Goal: Task Accomplishment & Management: Use online tool/utility

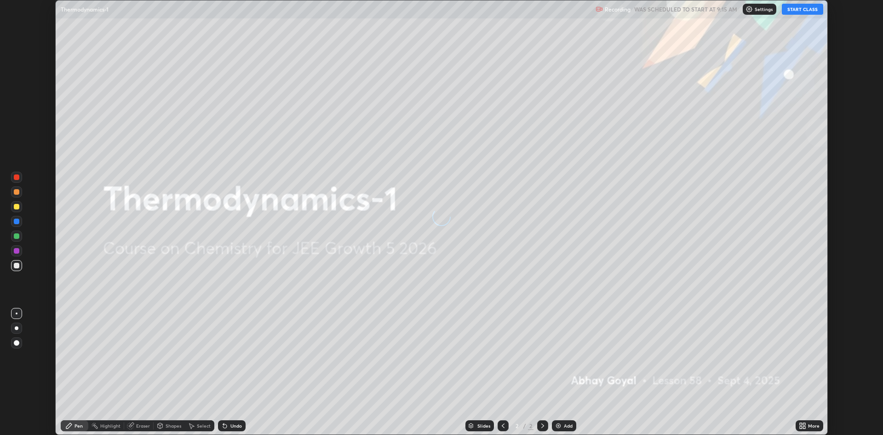
scroll to position [435, 883]
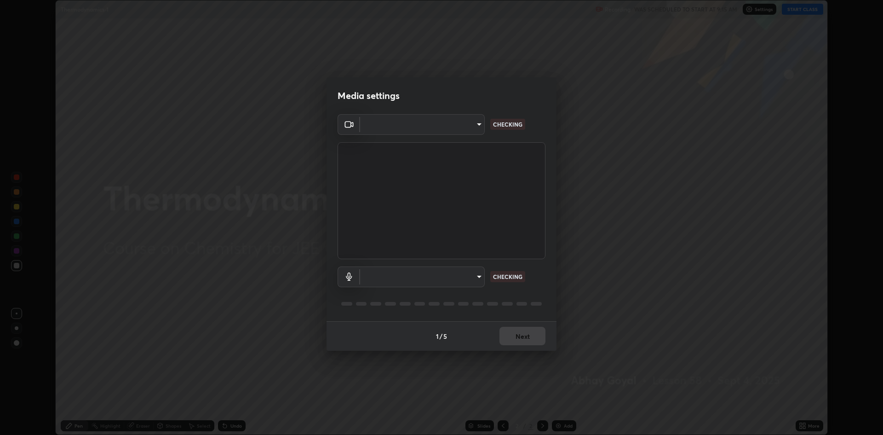
type input "4aa3fc4db5daf42f64ae76029740d14c7ae7dbd2fc7504494c2dc432ee42bb31"
click at [452, 271] on body "Erase all Thermodynamics-1 Recording WAS SCHEDULED TO START AT 9:15 AM Settings…" at bounding box center [441, 217] width 883 height 435
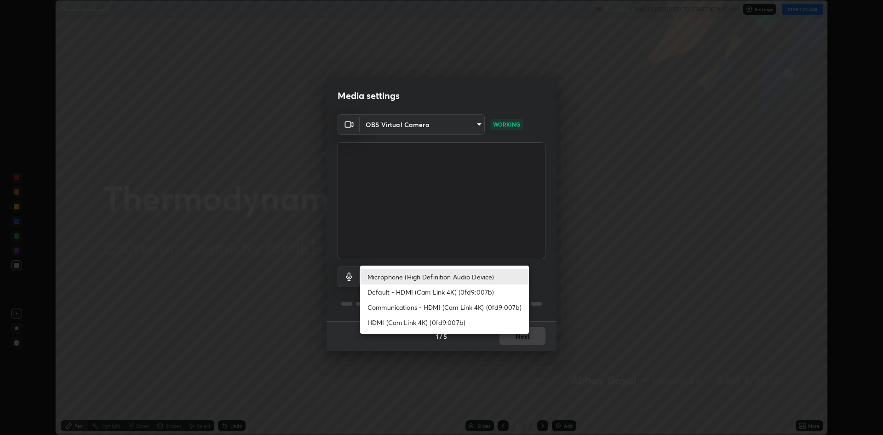
click at [478, 291] on li "Default - HDMI (Cam Link 4K) (0fd9:007b)" at bounding box center [444, 291] width 169 height 15
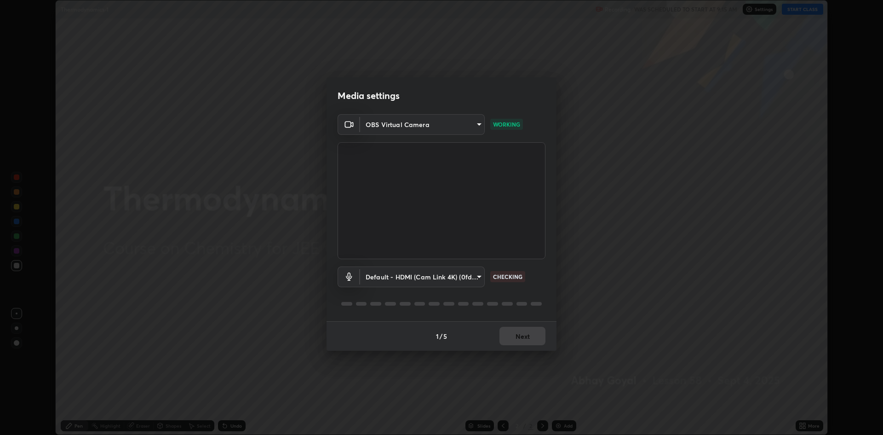
click at [466, 278] on body "Erase all Thermodynamics-1 Recording WAS SCHEDULED TO START AT 9:15 AM Settings…" at bounding box center [441, 217] width 883 height 435
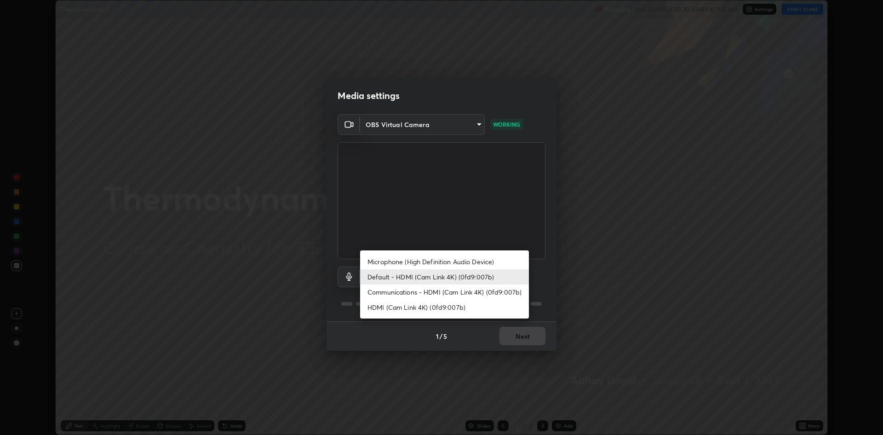
click at [486, 324] on div at bounding box center [441, 217] width 883 height 435
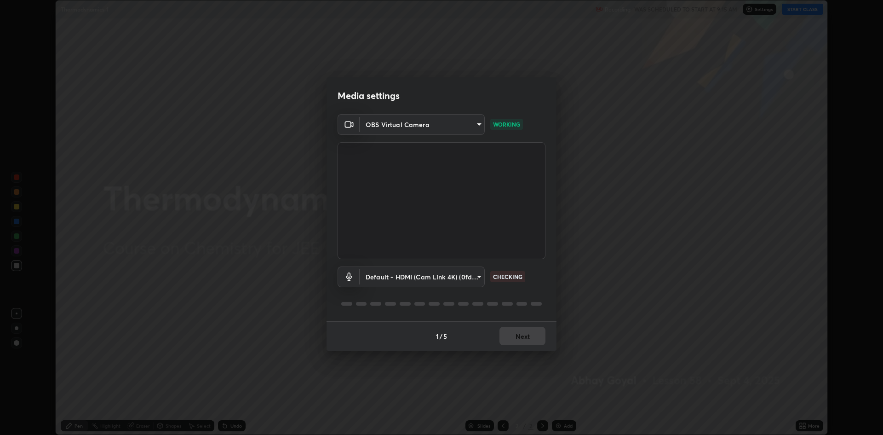
click at [471, 274] on body "Erase all Thermodynamics-1 Recording WAS SCHEDULED TO START AT 9:15 AM Settings…" at bounding box center [441, 217] width 883 height 435
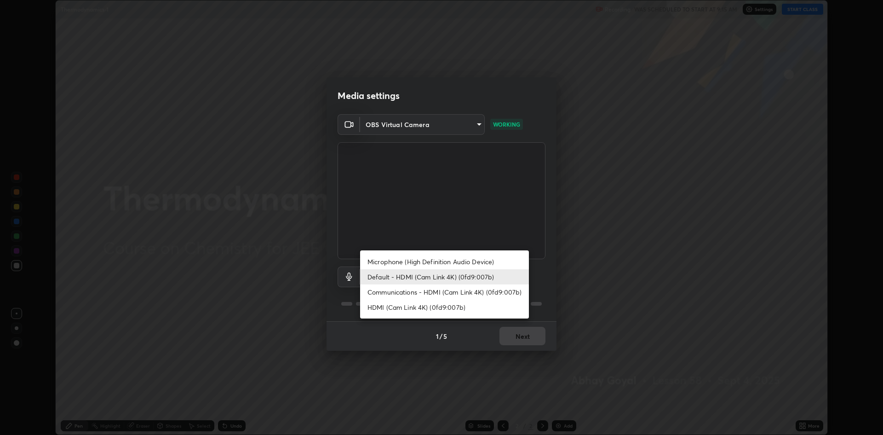
click at [467, 290] on li "Communications - HDMI (Cam Link 4K) (0fd9:007b)" at bounding box center [444, 291] width 169 height 15
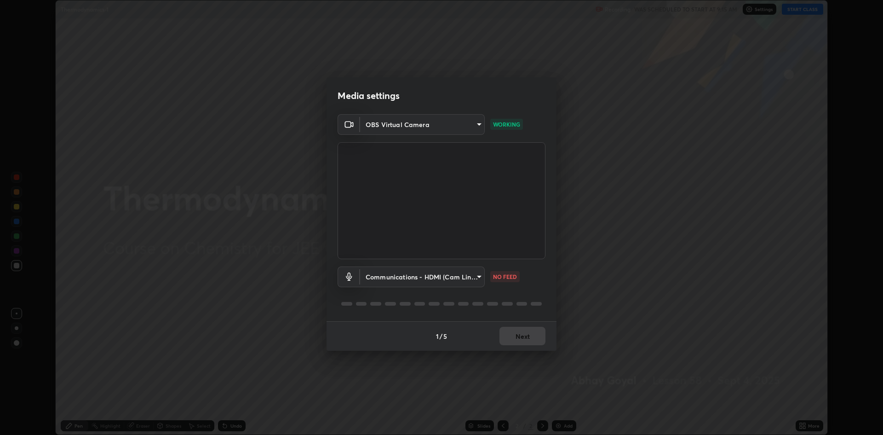
click at [457, 274] on body "Erase all Thermodynamics-1 Recording WAS SCHEDULED TO START AT 9:15 AM Settings…" at bounding box center [441, 217] width 883 height 435
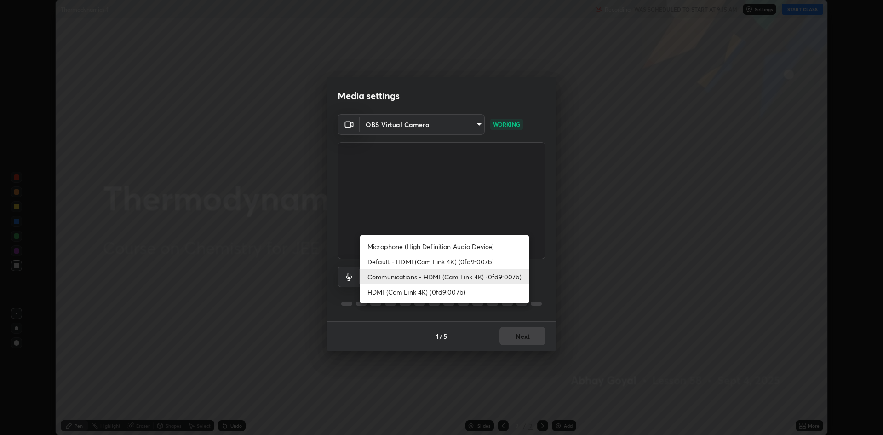
click at [451, 262] on li "Default - HDMI (Cam Link 4K) (0fd9:007b)" at bounding box center [444, 261] width 169 height 15
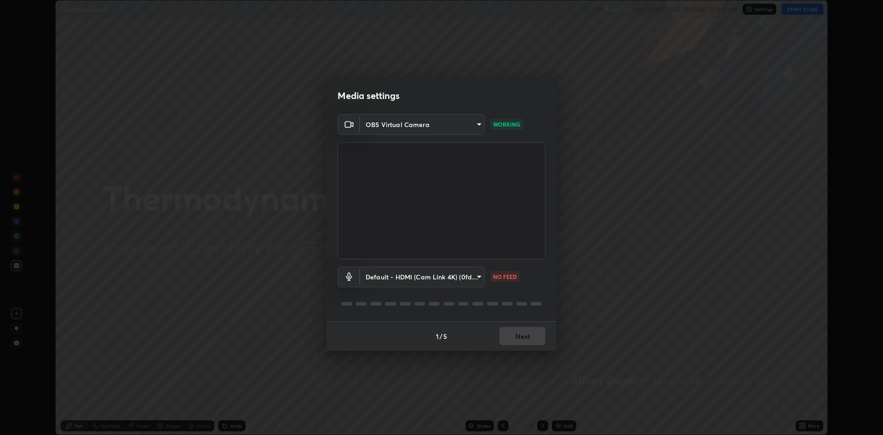
click at [468, 274] on body "Erase all Thermodynamics-1 Recording WAS SCHEDULED TO START AT 9:15 AM Settings…" at bounding box center [441, 217] width 883 height 435
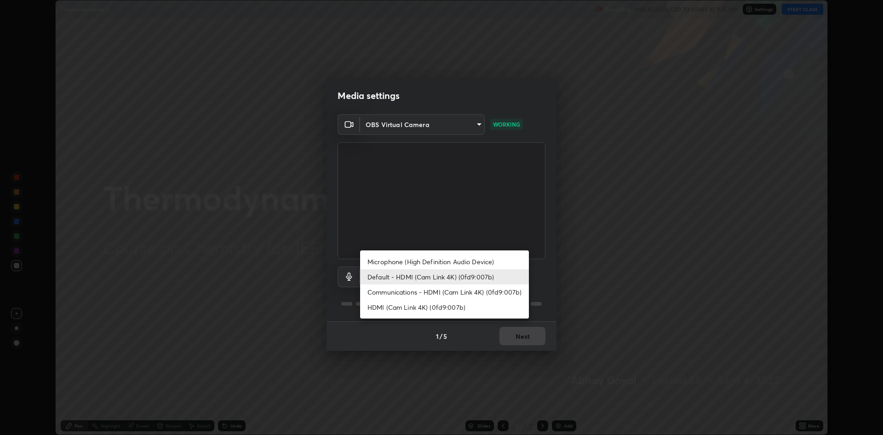
click at [471, 259] on li "Microphone (High Definition Audio Device)" at bounding box center [444, 261] width 169 height 15
type input "ee8db5839796f11c01ffb3c1ce742155c67aa3d1cfc9ff07d7d3e6ddcf14d6d5"
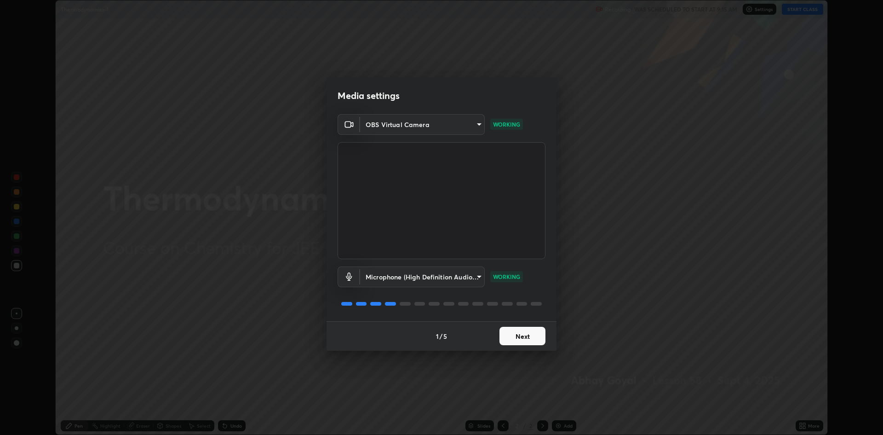
click at [530, 338] on button "Next" at bounding box center [523, 336] width 46 height 18
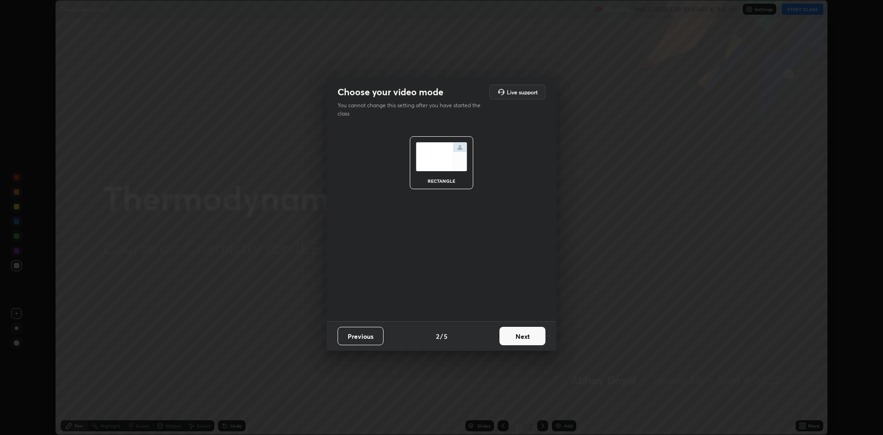
click at [533, 335] on button "Next" at bounding box center [523, 336] width 46 height 18
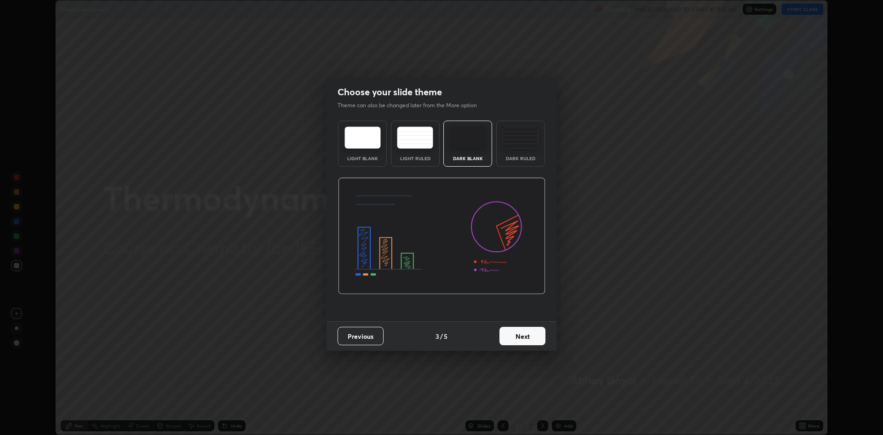
click at [535, 335] on button "Next" at bounding box center [523, 336] width 46 height 18
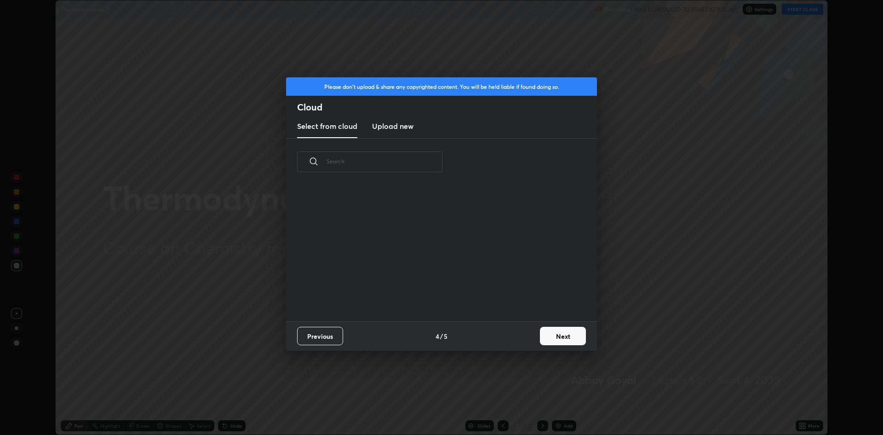
click at [493, 311] on div "grid" at bounding box center [436, 252] width 300 height 138
click at [553, 336] on button "Next" at bounding box center [563, 336] width 46 height 18
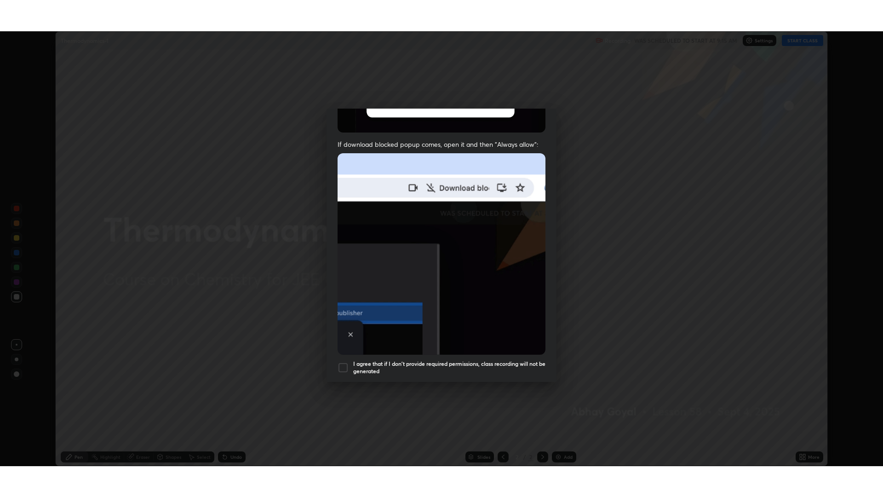
scroll to position [187, 0]
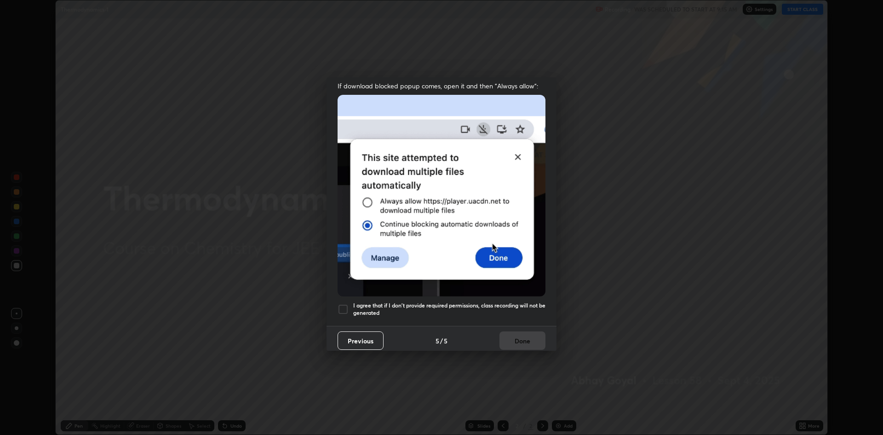
click at [348, 305] on div at bounding box center [343, 309] width 11 height 11
click at [519, 336] on button "Done" at bounding box center [523, 340] width 46 height 18
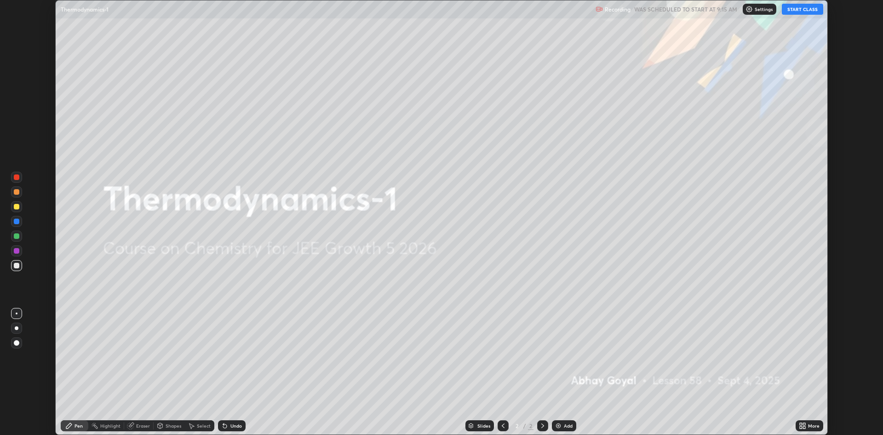
click at [804, 8] on button "START CLASS" at bounding box center [802, 9] width 41 height 11
click at [804, 427] on icon at bounding box center [804, 427] width 2 height 2
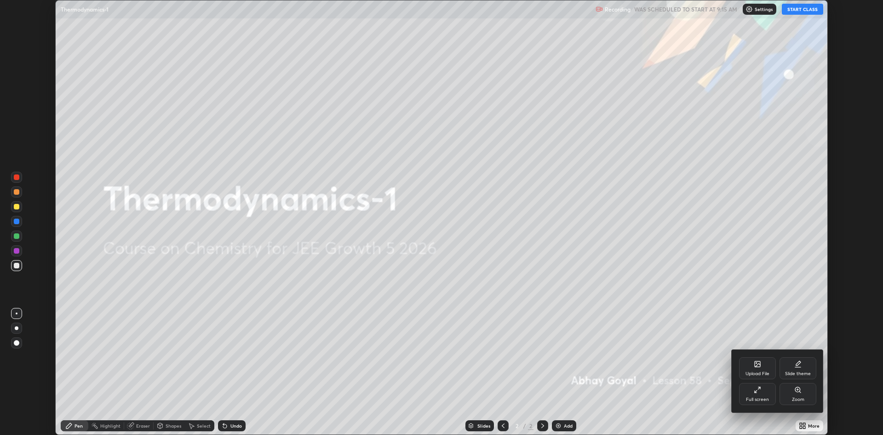
click at [759, 391] on icon at bounding box center [757, 389] width 7 height 7
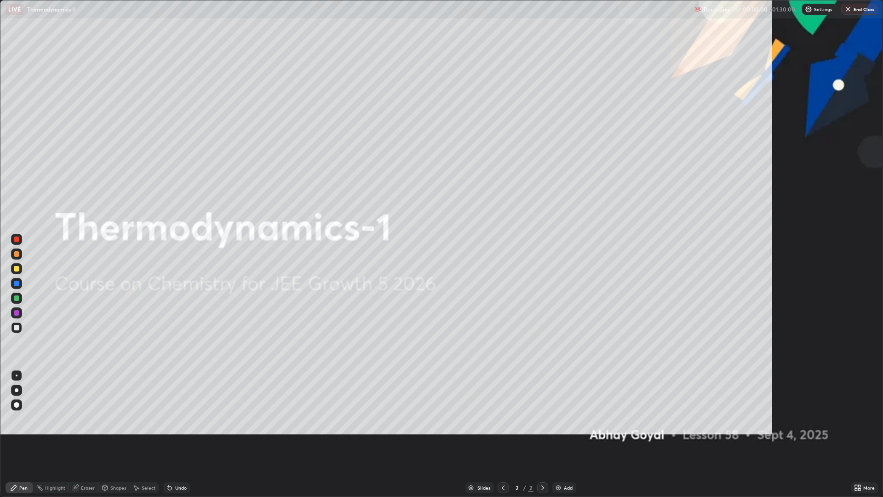
scroll to position [497, 883]
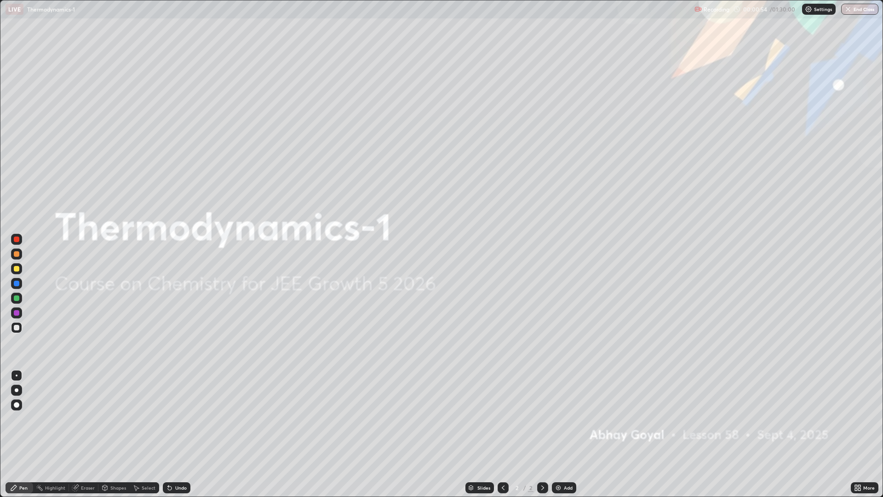
click at [565, 434] on div "Add" at bounding box center [568, 487] width 9 height 5
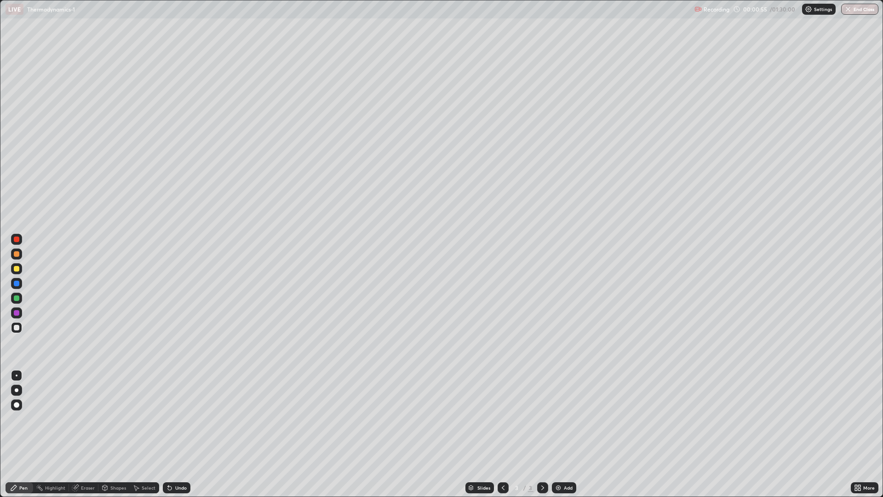
click at [568, 434] on div "Add" at bounding box center [568, 487] width 9 height 5
click at [560, 434] on img at bounding box center [558, 487] width 7 height 7
click at [17, 254] on div at bounding box center [17, 254] width 6 height 6
click at [17, 269] on div at bounding box center [17, 269] width 6 height 6
click at [17, 328] on div at bounding box center [17, 328] width 6 height 6
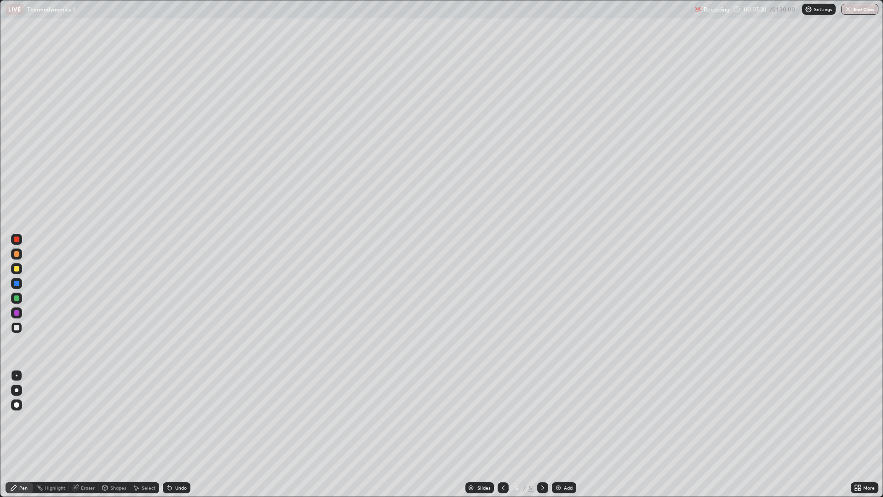
click at [16, 267] on div at bounding box center [17, 269] width 6 height 6
click at [17, 299] on div at bounding box center [17, 298] width 6 height 6
click at [16, 312] on div at bounding box center [17, 313] width 6 height 6
click at [568, 434] on div "Add" at bounding box center [568, 487] width 9 height 5
click at [16, 253] on div at bounding box center [17, 254] width 6 height 6
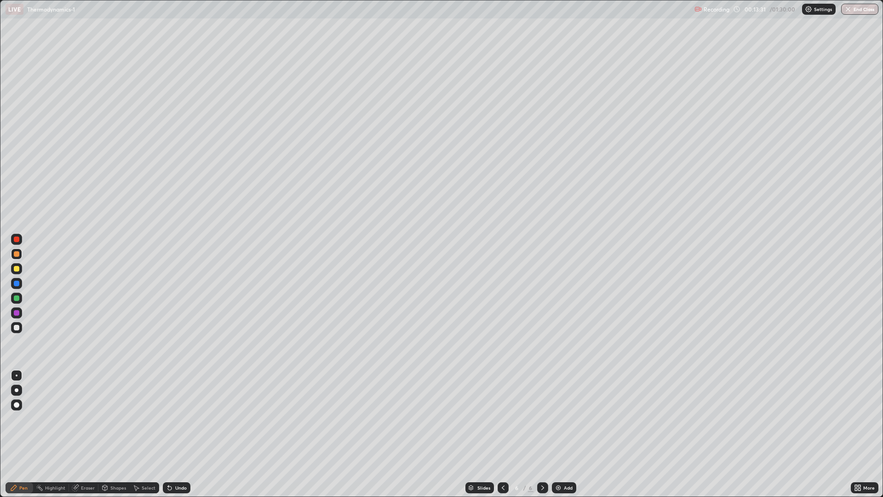
click at [17, 269] on div at bounding box center [17, 269] width 6 height 6
click at [179, 434] on div "Undo" at bounding box center [181, 487] width 12 height 5
click at [17, 254] on div at bounding box center [17, 254] width 6 height 6
click at [18, 329] on div at bounding box center [17, 328] width 6 height 6
click at [179, 434] on div "Undo" at bounding box center [181, 487] width 12 height 5
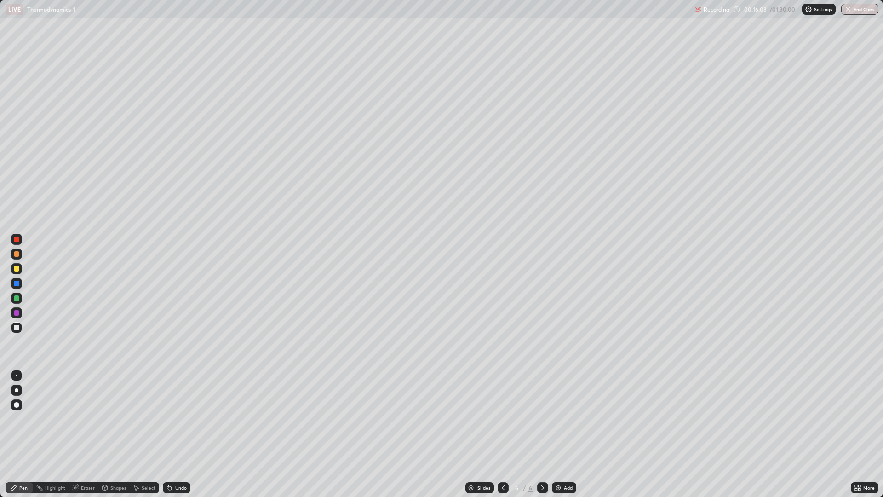
click at [179, 434] on div "Undo" at bounding box center [181, 487] width 12 height 5
click at [175, 434] on div "Undo" at bounding box center [181, 487] width 12 height 5
click at [567, 434] on div "Add" at bounding box center [568, 487] width 9 height 5
click at [500, 434] on icon at bounding box center [503, 487] width 7 height 7
click at [504, 434] on icon at bounding box center [503, 487] width 7 height 7
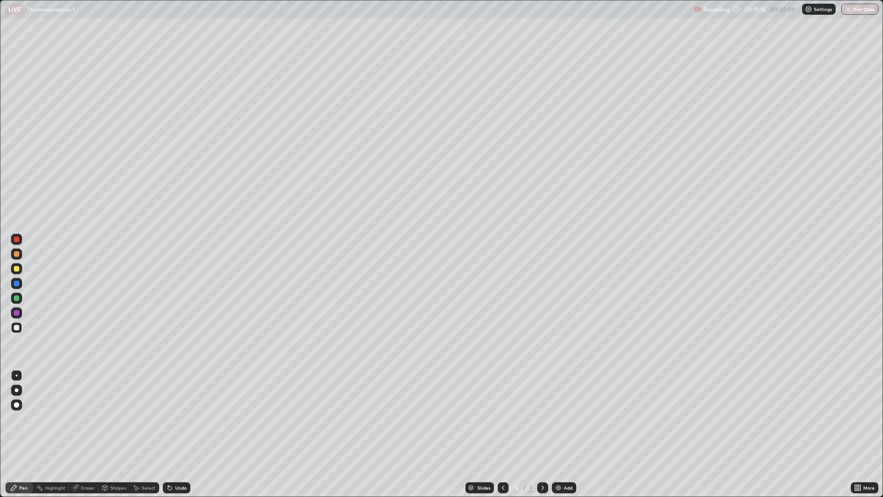
click at [558, 434] on img at bounding box center [558, 487] width 7 height 7
click at [16, 267] on div at bounding box center [17, 269] width 6 height 6
click at [561, 434] on div "Add" at bounding box center [564, 487] width 24 height 11
click at [17, 327] on div at bounding box center [17, 328] width 6 height 6
click at [86, 434] on div "Eraser" at bounding box center [88, 487] width 14 height 5
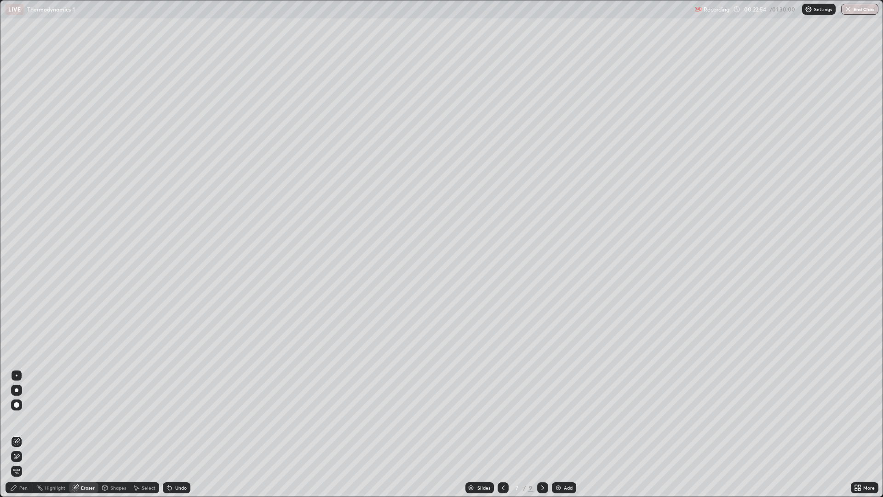
click at [19, 434] on div "Pen" at bounding box center [23, 487] width 8 height 5
click at [16, 253] on div at bounding box center [17, 254] width 6 height 6
click at [16, 327] on div at bounding box center [17, 328] width 6 height 6
click at [567, 434] on div "Add" at bounding box center [568, 487] width 9 height 5
click at [175, 434] on div "Undo" at bounding box center [177, 487] width 28 height 11
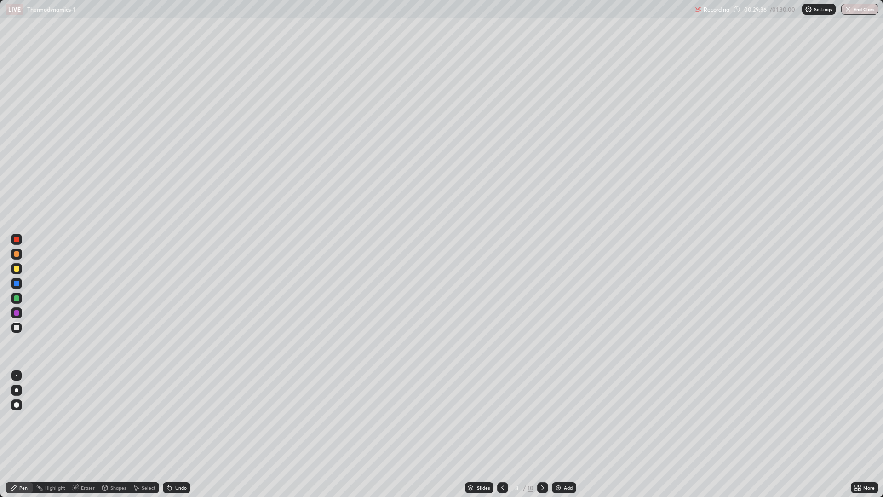
click at [175, 434] on div "Undo" at bounding box center [181, 487] width 12 height 5
click at [280, 434] on div "Slides 8 / 10 Add" at bounding box center [520, 487] width 661 height 18
click at [558, 434] on img at bounding box center [558, 487] width 7 height 7
click at [15, 252] on div at bounding box center [17, 254] width 6 height 6
click at [18, 266] on div at bounding box center [17, 269] width 6 height 6
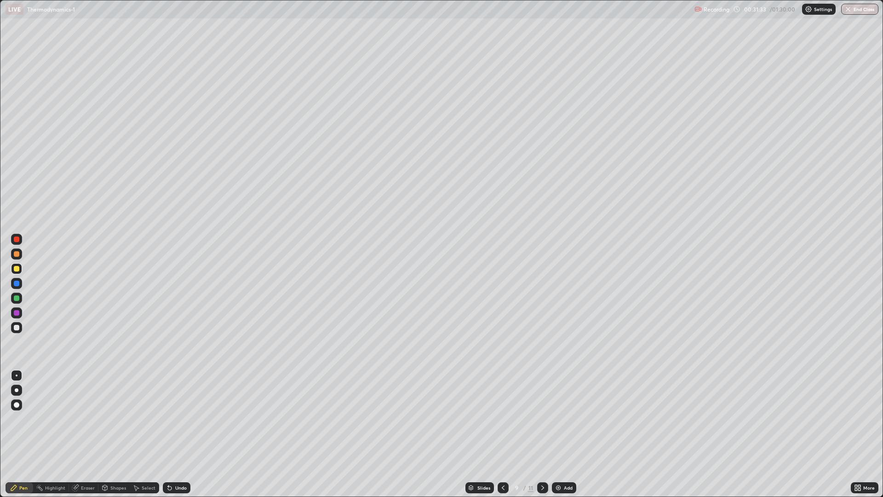
click at [180, 434] on div "Undo" at bounding box center [181, 487] width 12 height 5
click at [179, 434] on div "Undo" at bounding box center [181, 487] width 12 height 5
click at [177, 434] on div "Undo" at bounding box center [181, 487] width 12 height 5
click at [169, 434] on icon at bounding box center [170, 488] width 4 height 4
click at [168, 434] on icon at bounding box center [170, 488] width 4 height 4
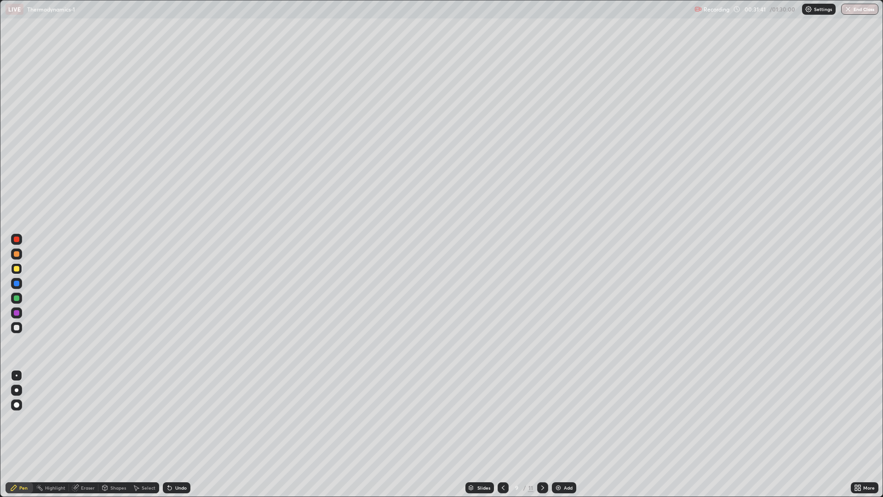
click at [172, 434] on icon at bounding box center [169, 487] width 7 height 7
click at [569, 434] on div "Add" at bounding box center [568, 487] width 9 height 5
click at [17, 253] on div at bounding box center [17, 254] width 6 height 6
click at [14, 253] on div at bounding box center [17, 254] width 6 height 6
click at [17, 269] on div at bounding box center [17, 269] width 6 height 6
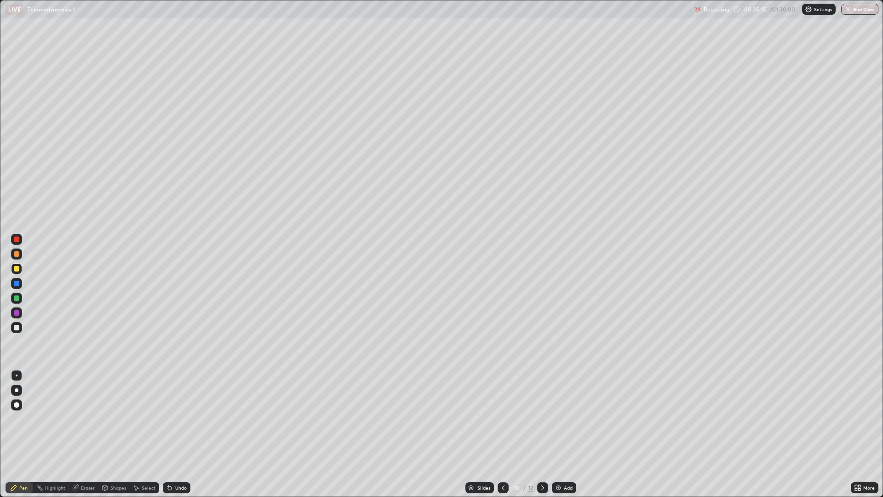
click at [17, 310] on div at bounding box center [17, 313] width 6 height 6
click at [18, 329] on div at bounding box center [17, 328] width 6 height 6
click at [16, 268] on div at bounding box center [17, 269] width 6 height 6
click at [17, 328] on div at bounding box center [17, 328] width 6 height 6
click at [18, 267] on div at bounding box center [17, 269] width 6 height 6
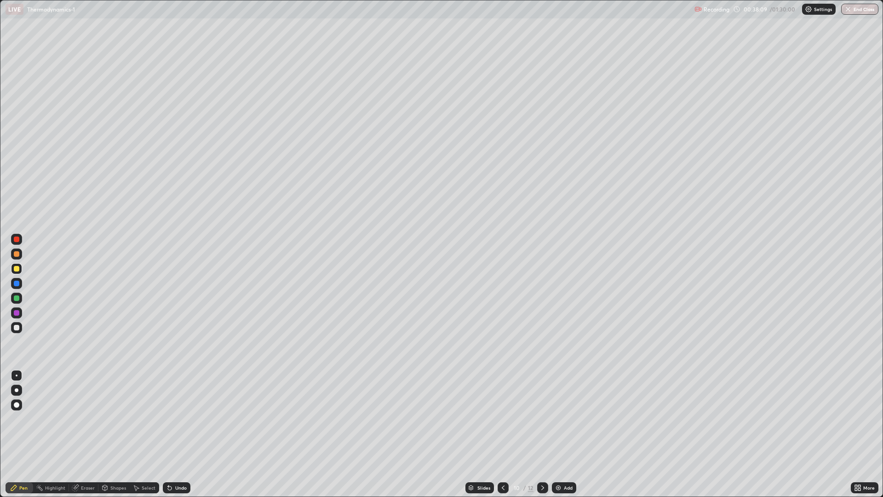
click at [20, 327] on div at bounding box center [16, 327] width 11 height 11
click at [560, 434] on img at bounding box center [558, 487] width 7 height 7
click at [17, 313] on div at bounding box center [17, 313] width 6 height 6
click at [17, 328] on div at bounding box center [17, 328] width 6 height 6
click at [17, 269] on div at bounding box center [17, 269] width 6 height 6
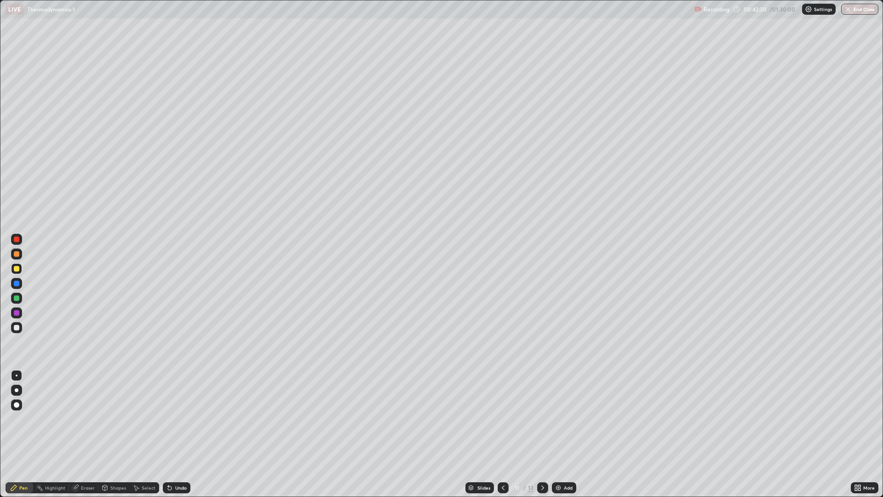
click at [17, 328] on div at bounding box center [17, 328] width 6 height 6
click at [17, 269] on div at bounding box center [17, 269] width 6 height 6
click at [17, 328] on div at bounding box center [17, 328] width 6 height 6
click at [182, 434] on div "Undo" at bounding box center [177, 487] width 28 height 11
click at [567, 434] on div "Add" at bounding box center [568, 487] width 9 height 5
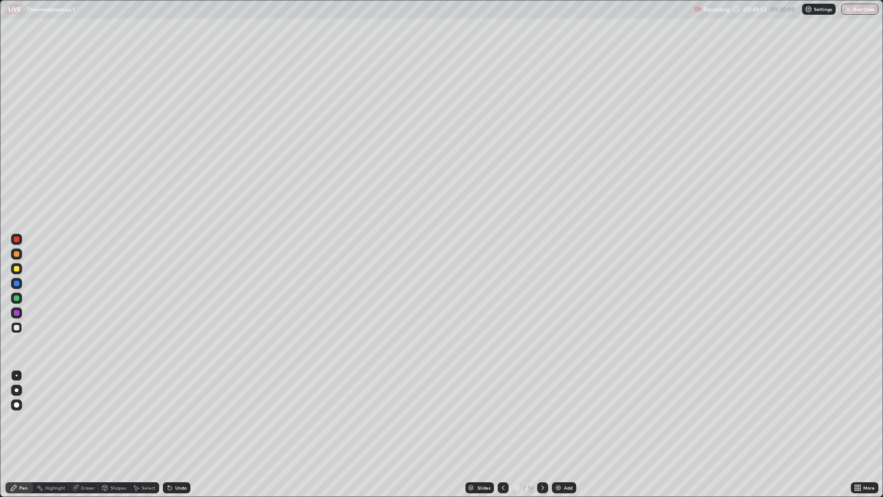
click at [500, 434] on icon at bounding box center [503, 487] width 7 height 7
click at [540, 434] on icon at bounding box center [542, 487] width 7 height 7
click at [18, 254] on div at bounding box center [17, 254] width 6 height 6
click at [17, 266] on div at bounding box center [17, 269] width 6 height 6
click at [175, 434] on div "Undo" at bounding box center [181, 487] width 12 height 5
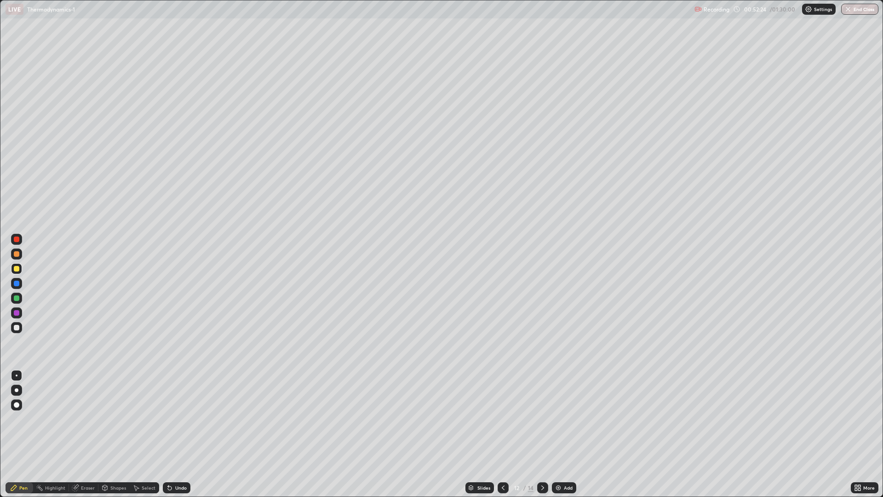
click at [570, 434] on div "Add" at bounding box center [564, 487] width 24 height 11
click at [17, 328] on div at bounding box center [17, 328] width 6 height 6
click at [560, 434] on img at bounding box center [558, 487] width 7 height 7
click at [14, 299] on div at bounding box center [17, 298] width 6 height 6
click at [15, 326] on div at bounding box center [17, 328] width 6 height 6
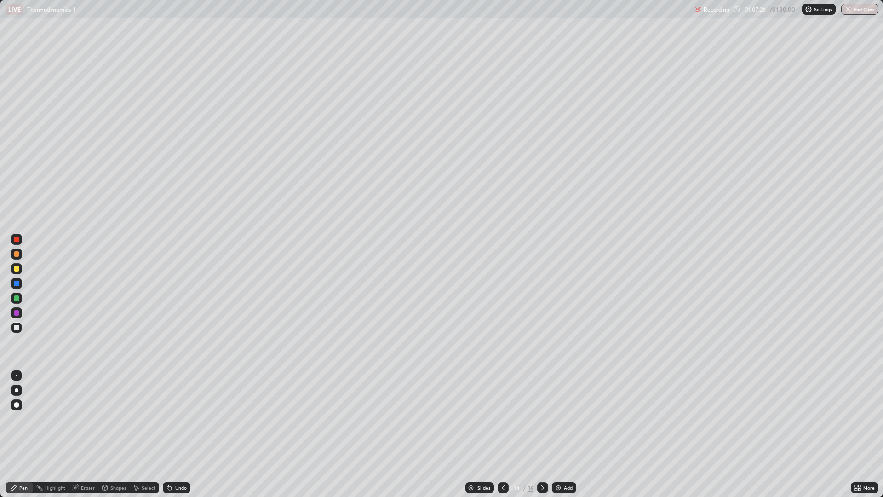
click at [17, 269] on div at bounding box center [17, 269] width 6 height 6
click at [115, 434] on div "Shapes" at bounding box center [118, 487] width 16 height 5
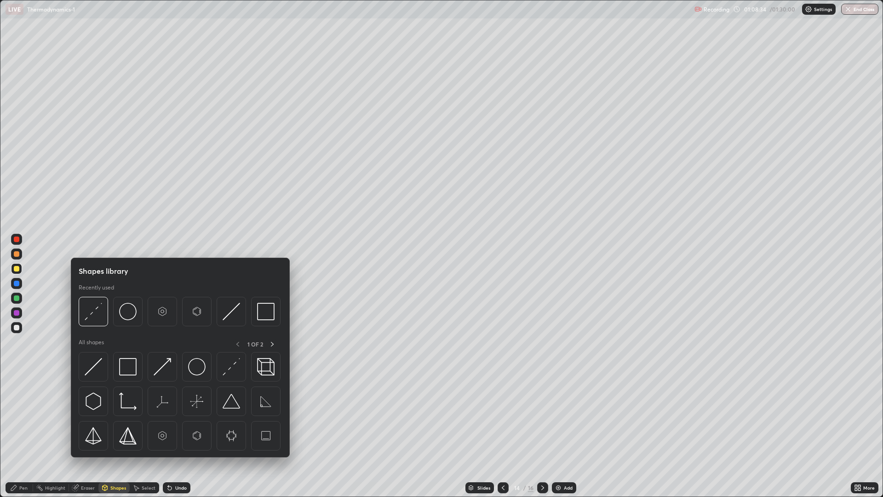
click at [149, 434] on div "Select" at bounding box center [149, 487] width 14 height 5
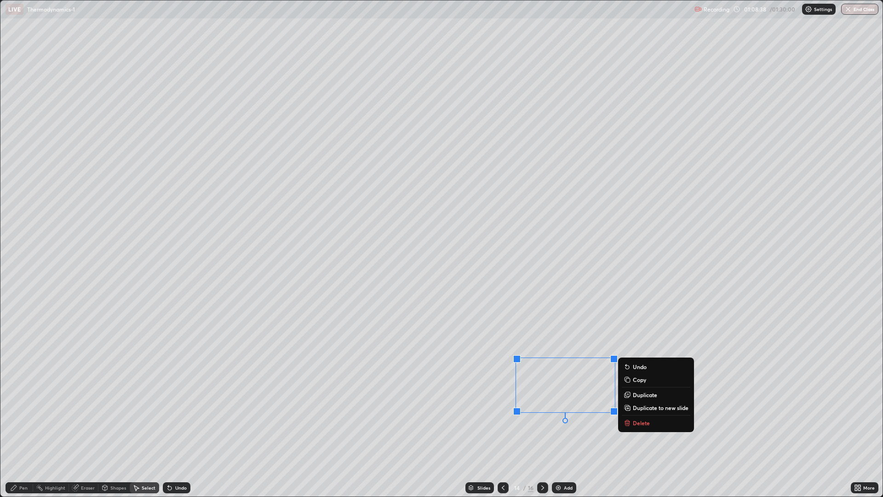
click at [439, 434] on div "0 ° Undo Copy Duplicate Duplicate to new slide Delete" at bounding box center [441, 248] width 882 height 496
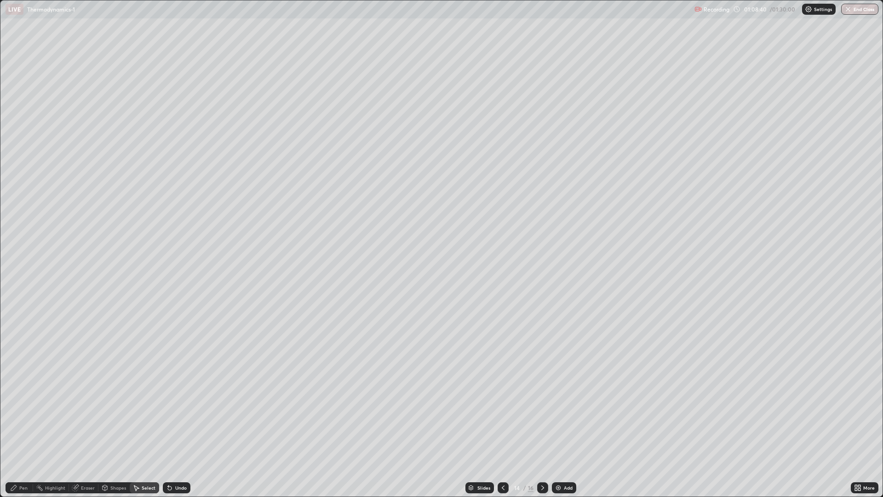
click at [22, 434] on div "Pen" at bounding box center [23, 487] width 8 height 5
click at [563, 434] on div "Add" at bounding box center [564, 487] width 24 height 11
click at [17, 328] on div at bounding box center [17, 328] width 6 height 6
click at [172, 434] on icon at bounding box center [169, 487] width 7 height 7
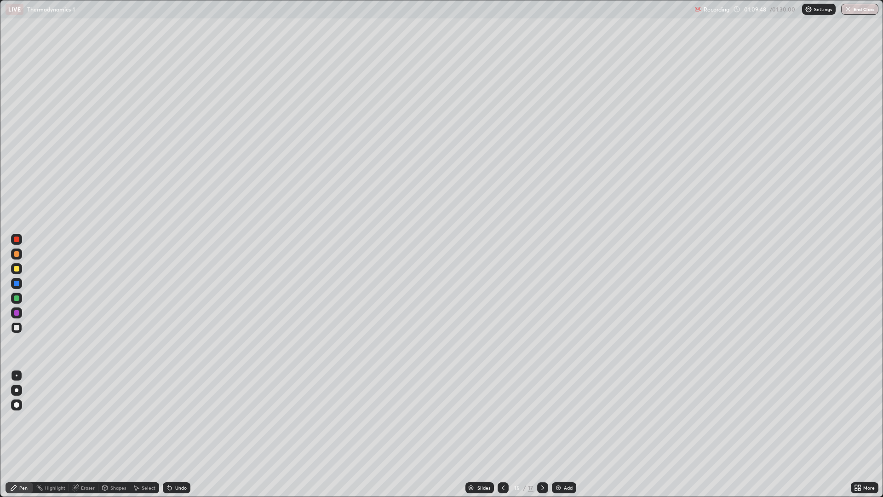
click at [172, 434] on icon at bounding box center [169, 487] width 7 height 7
click at [168, 434] on icon at bounding box center [168, 485] width 1 height 1
click at [172, 434] on icon at bounding box center [169, 487] width 7 height 7
click at [166, 434] on icon at bounding box center [169, 487] width 7 height 7
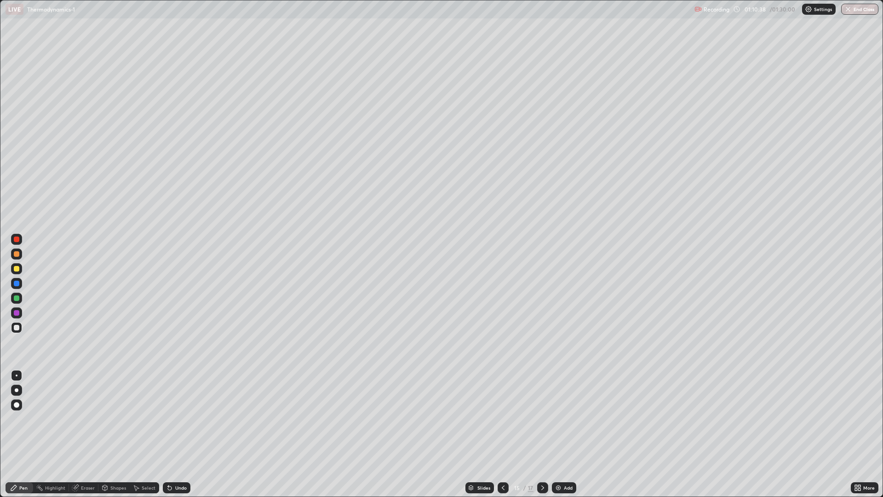
click at [166, 434] on icon at bounding box center [169, 487] width 7 height 7
click at [567, 434] on div "Add" at bounding box center [568, 487] width 9 height 5
click at [182, 434] on div "Undo" at bounding box center [181, 487] width 12 height 5
click at [182, 434] on div "Undo" at bounding box center [177, 487] width 28 height 11
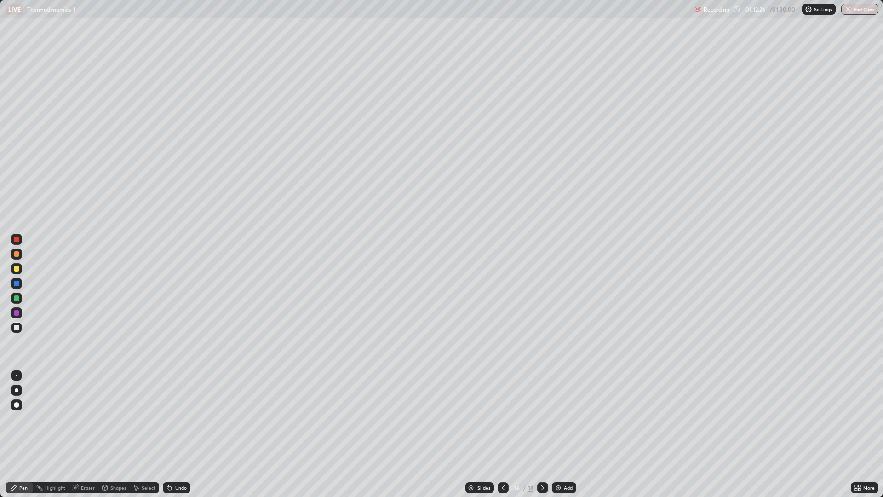
click at [182, 434] on div "Undo" at bounding box center [174, 487] width 31 height 18
click at [180, 434] on div "Undo" at bounding box center [174, 487] width 31 height 18
click at [179, 434] on div "Undo" at bounding box center [174, 487] width 31 height 18
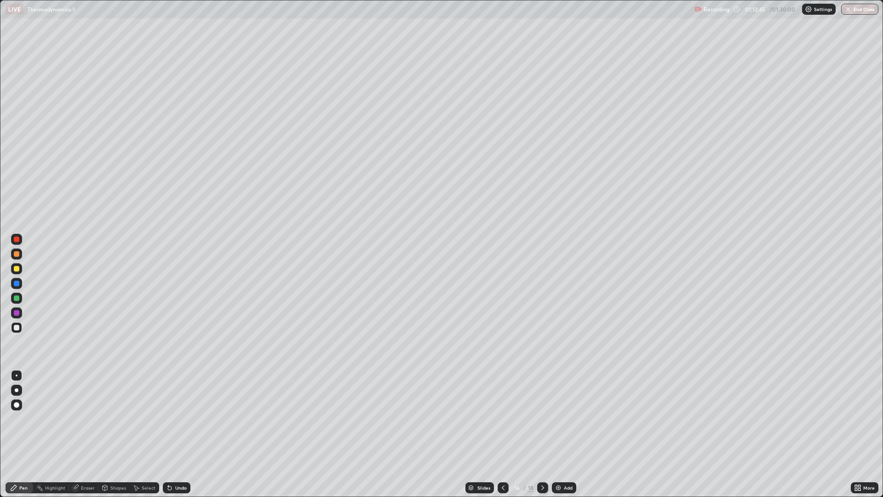
click at [17, 298] on div at bounding box center [17, 298] width 6 height 6
click at [91, 434] on div "Eraser" at bounding box center [88, 487] width 14 height 5
click at [23, 434] on div "Pen" at bounding box center [23, 487] width 8 height 5
click at [567, 434] on div "Add" at bounding box center [568, 487] width 9 height 5
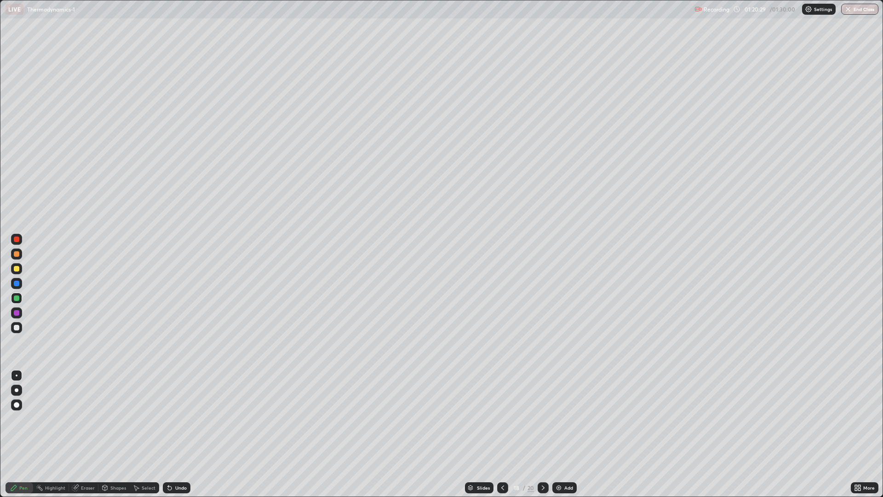
click at [182, 434] on div "Undo" at bounding box center [181, 487] width 12 height 5
click at [184, 434] on div "Undo" at bounding box center [181, 487] width 12 height 5
click at [569, 434] on div "Add" at bounding box center [568, 487] width 9 height 5
click at [134, 434] on div "Select" at bounding box center [144, 487] width 29 height 18
click at [86, 434] on div "Eraser" at bounding box center [88, 487] width 14 height 5
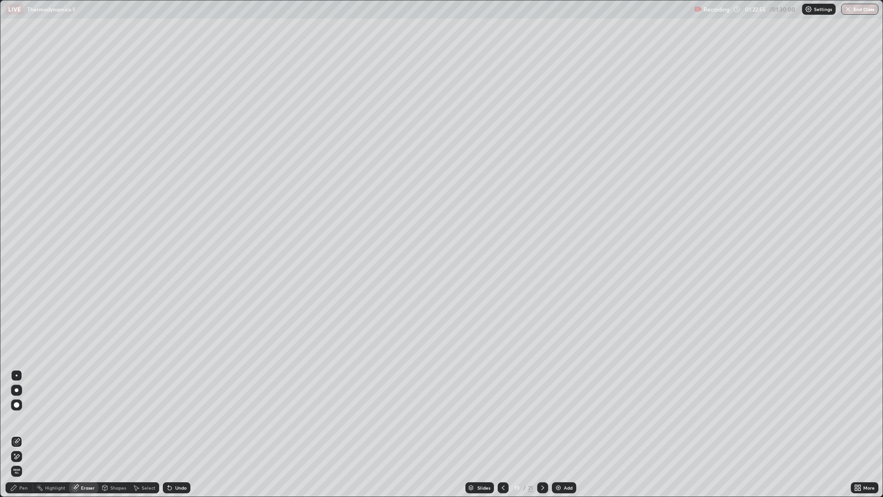
click at [14, 434] on icon at bounding box center [14, 488] width 6 height 6
click at [567, 434] on div "Add" at bounding box center [568, 487] width 9 height 5
click at [856, 11] on button "End Class" at bounding box center [860, 9] width 36 height 11
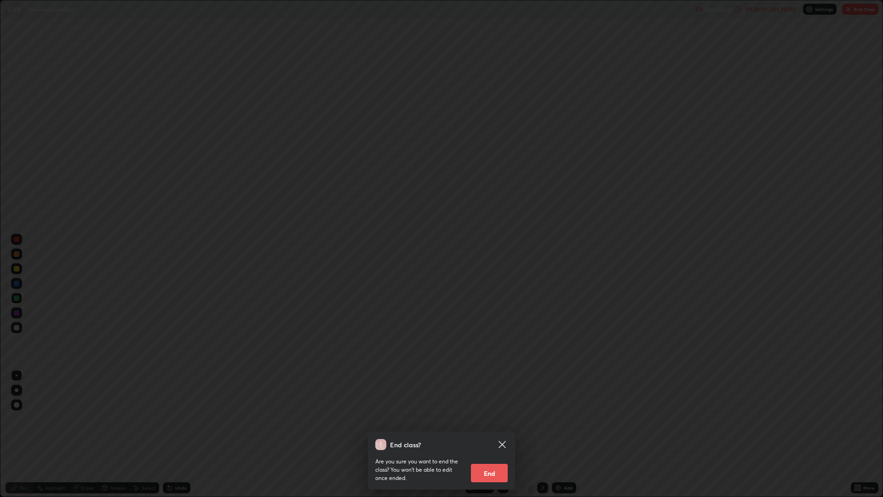
click at [490, 434] on button "End" at bounding box center [489, 473] width 37 height 18
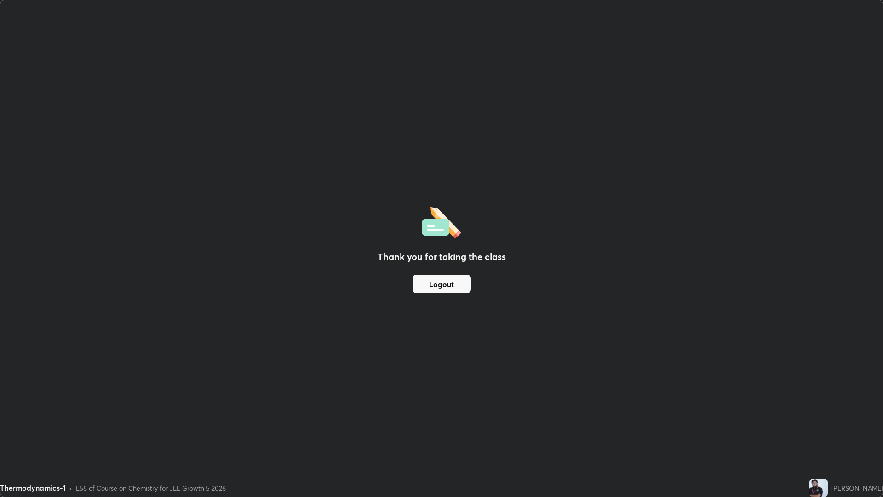
click at [443, 284] on button "Logout" at bounding box center [442, 284] width 58 height 18
